Goal: Find specific page/section: Find specific page/section

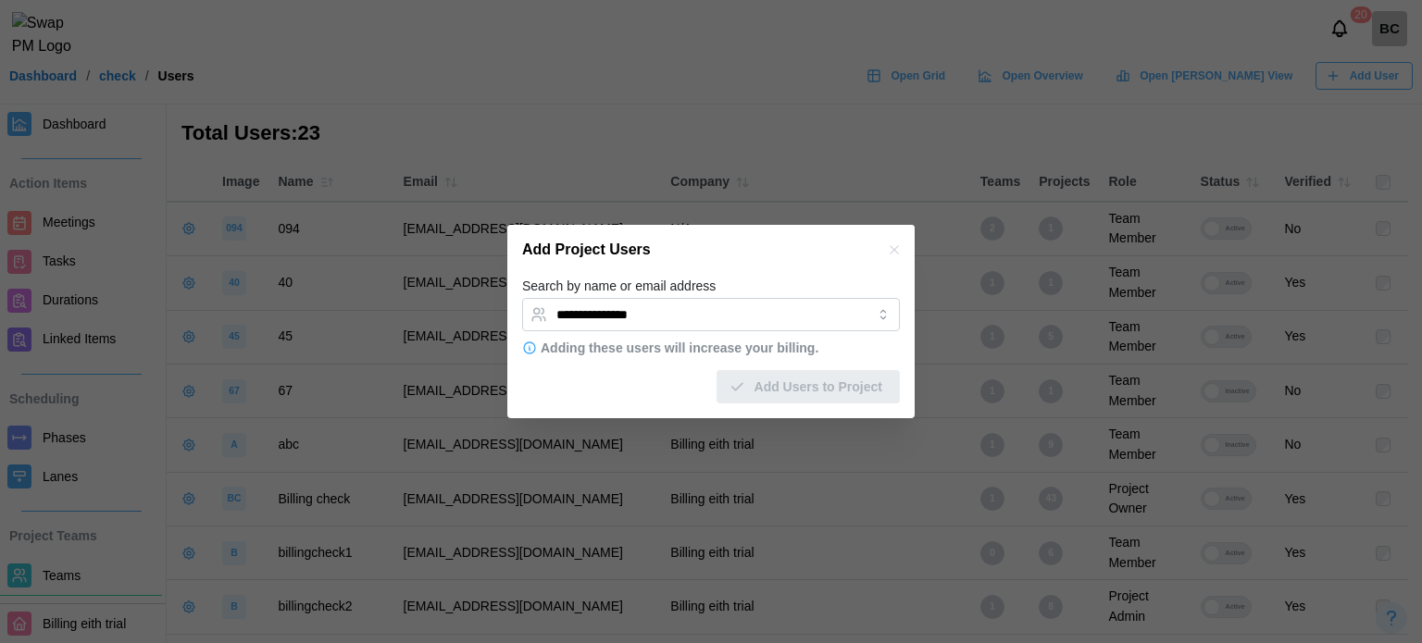
click at [895, 254] on icon "button" at bounding box center [894, 250] width 15 height 15
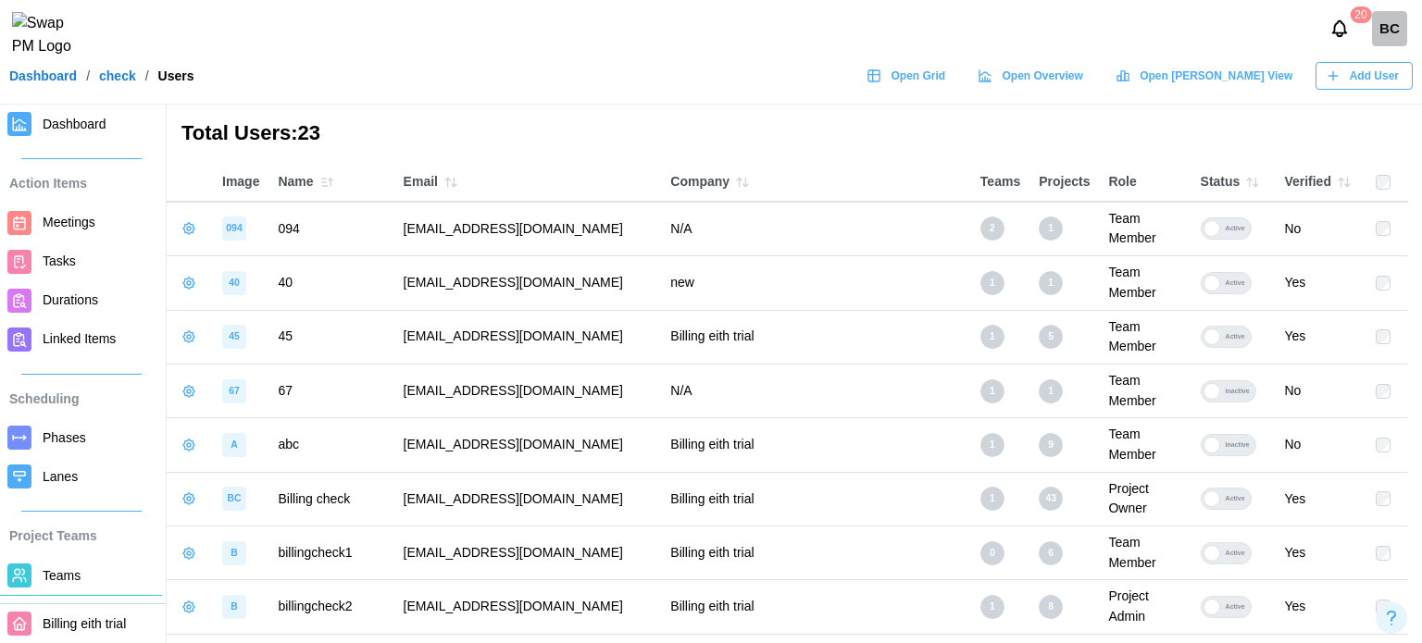
click at [945, 81] on span "Open Grid" at bounding box center [917, 76] width 55 height 26
